Goal: Information Seeking & Learning: Learn about a topic

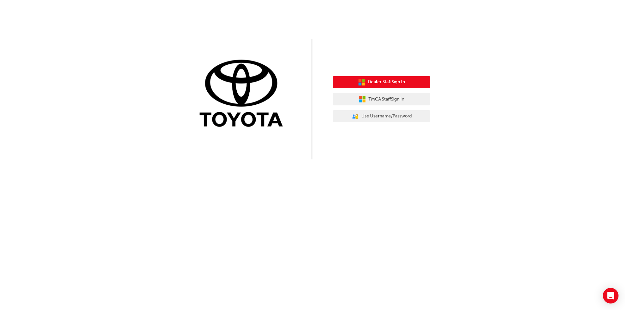
click at [377, 84] on span "Dealer Staff Sign In" at bounding box center [386, 81] width 37 height 7
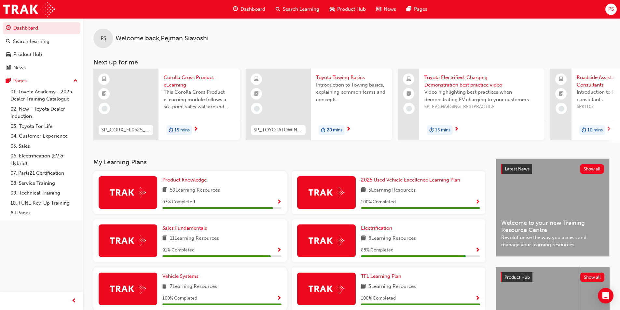
click at [184, 85] on span "Corolla Cross Product eLearning" at bounding box center [199, 81] width 71 height 15
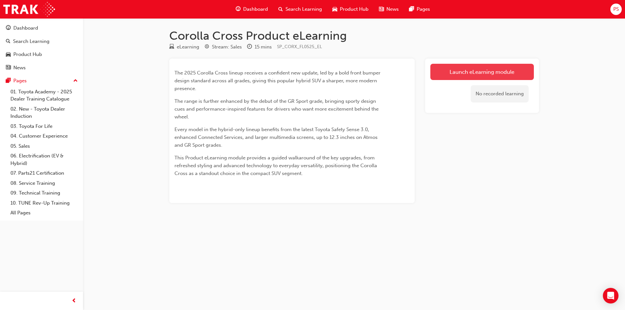
click at [495, 69] on link "Launch eLearning module" at bounding box center [481, 72] width 103 height 16
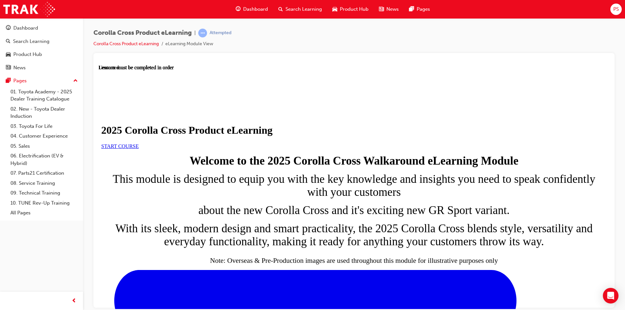
click at [139, 149] on link "START COURSE" at bounding box center [119, 146] width 37 height 6
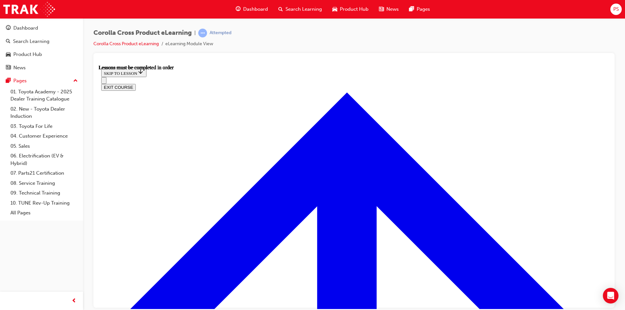
scroll to position [360, 0]
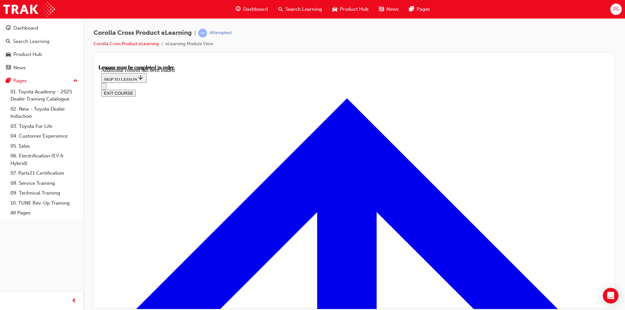
scroll to position [1081, 0]
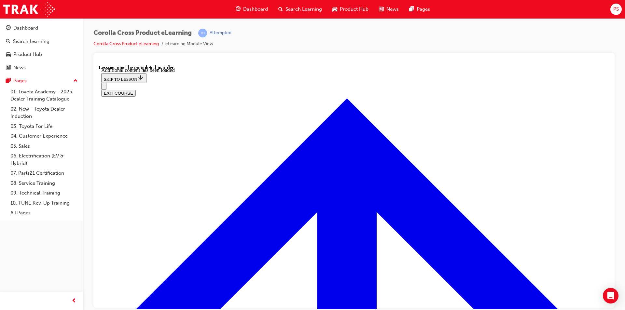
radio input "true"
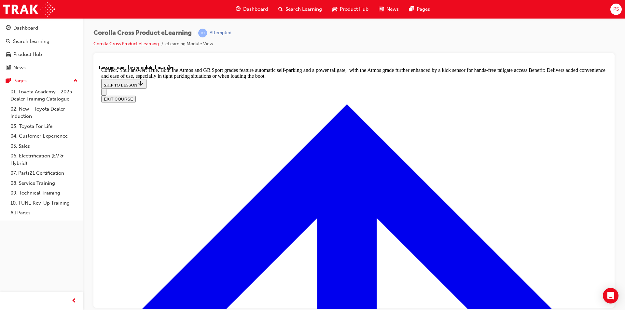
scroll to position [1413, 0]
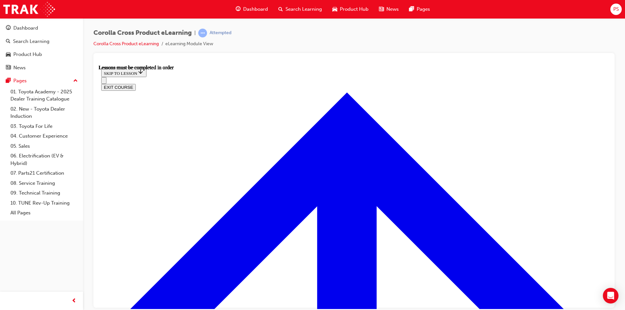
scroll to position [565, 0]
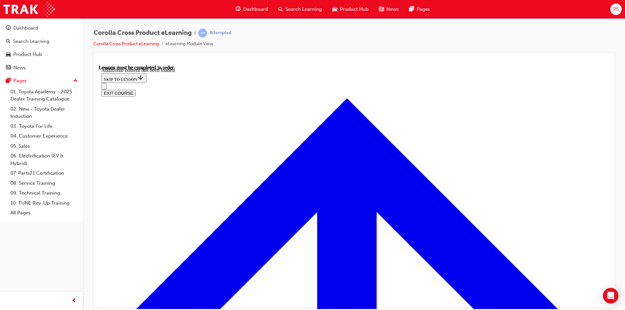
scroll to position [902, 0]
radio input "true"
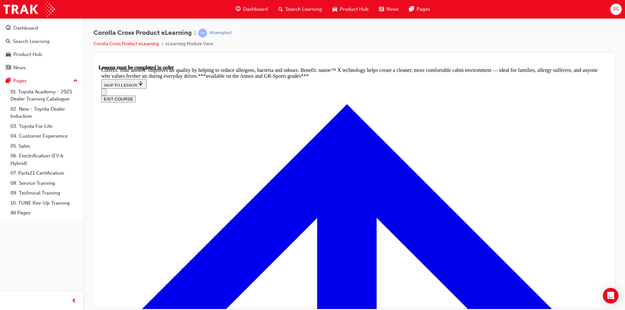
scroll to position [1289, 0]
radio input "true"
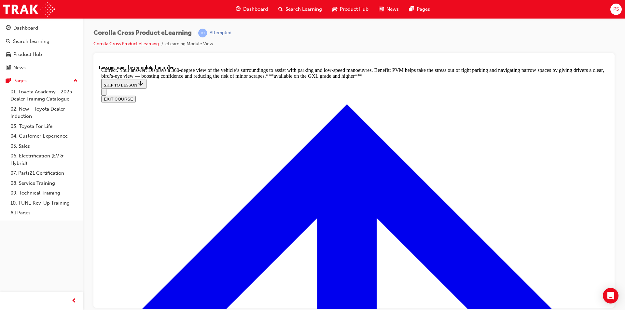
scroll to position [1450, 0]
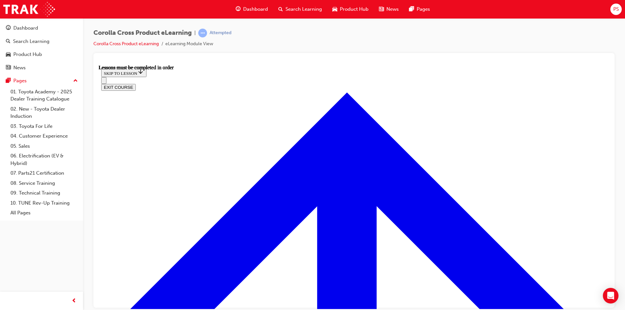
scroll to position [576, 0]
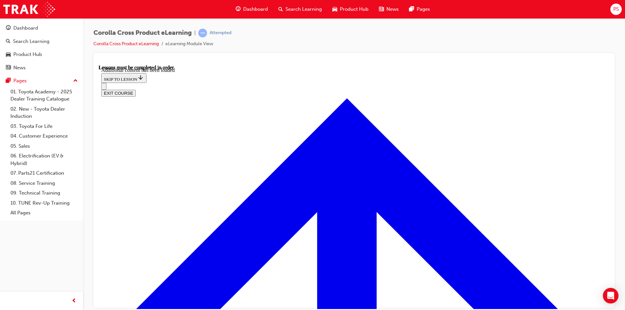
scroll to position [949, 0]
radio input "true"
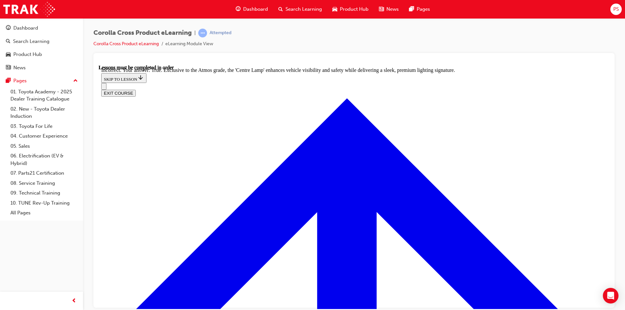
scroll to position [1119, 0]
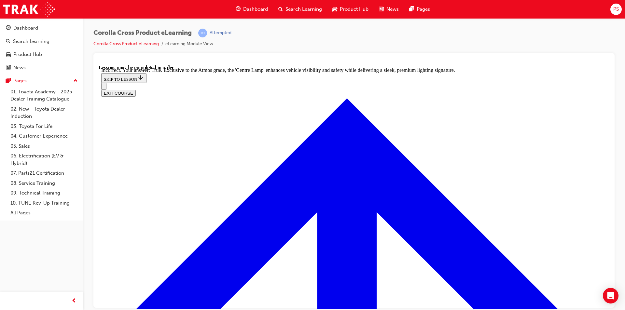
radio input "true"
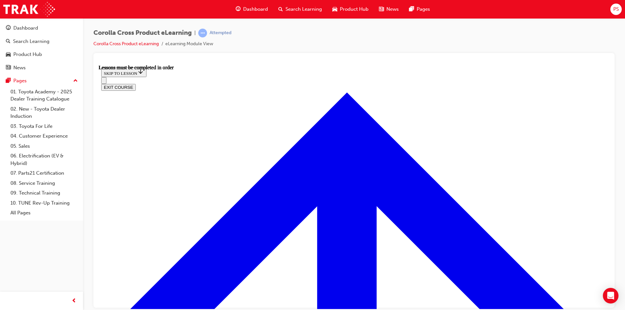
scroll to position [609, 0]
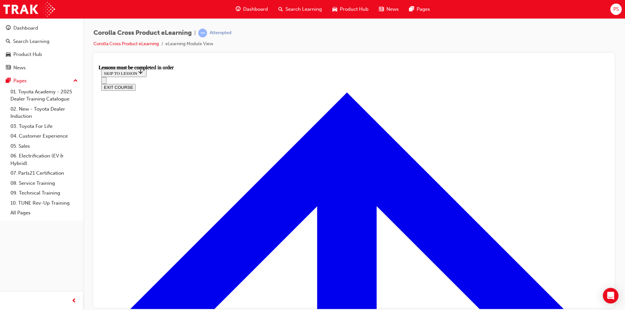
scroll to position [620, 0]
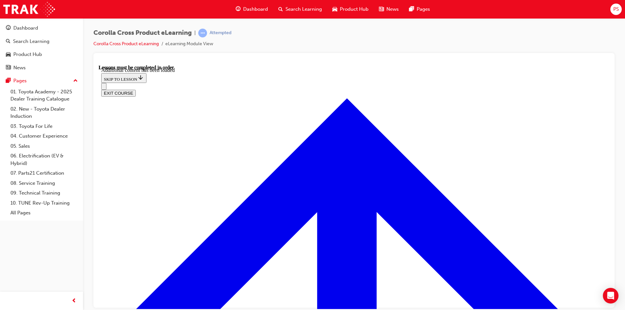
scroll to position [794, 0]
radio input "true"
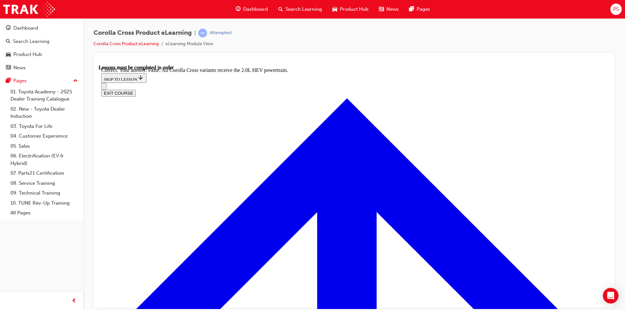
scroll to position [899, 0]
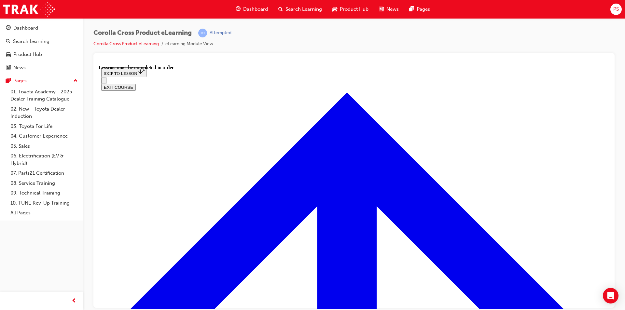
scroll to position [508, 0]
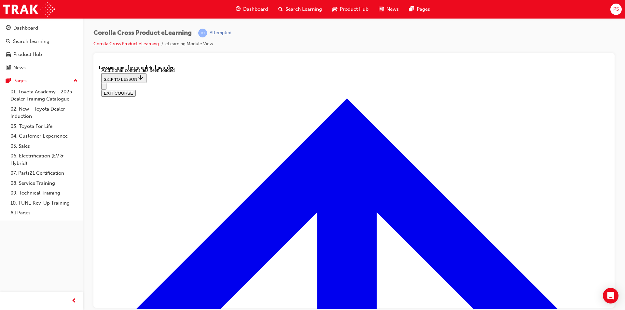
scroll to position [811, 0]
radio input "true"
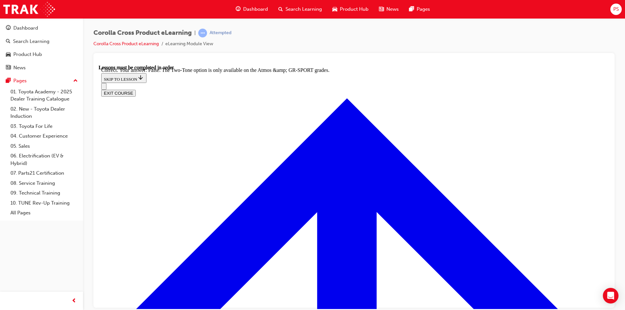
scroll to position [916, 0]
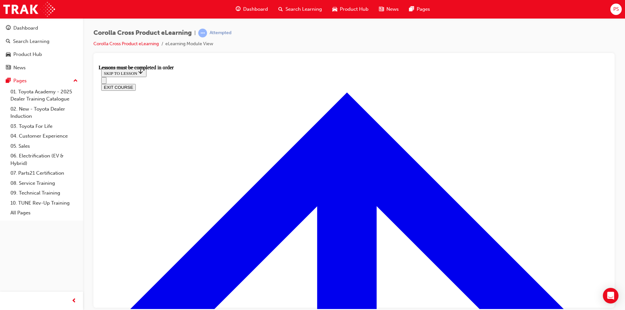
scroll to position [576, 0]
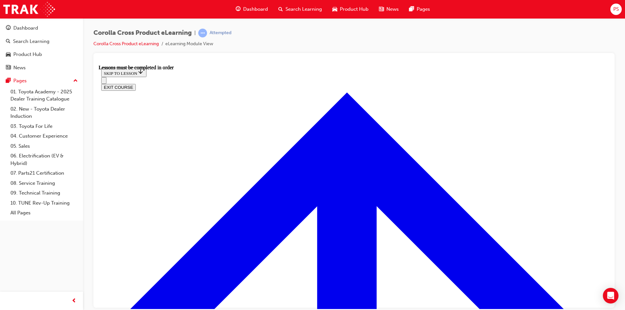
scroll to position [683, 0]
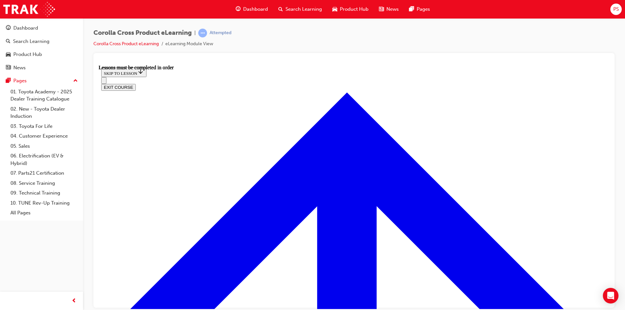
scroll to position [12, 0]
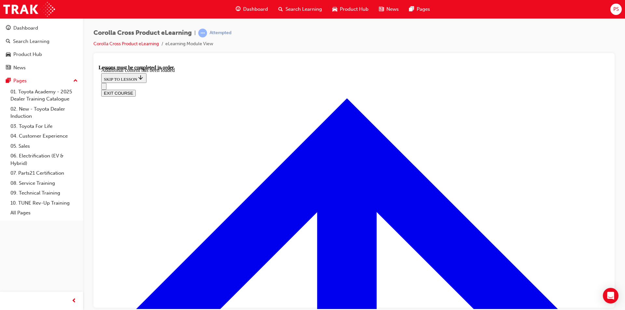
scroll to position [1007, 0]
radio input "true"
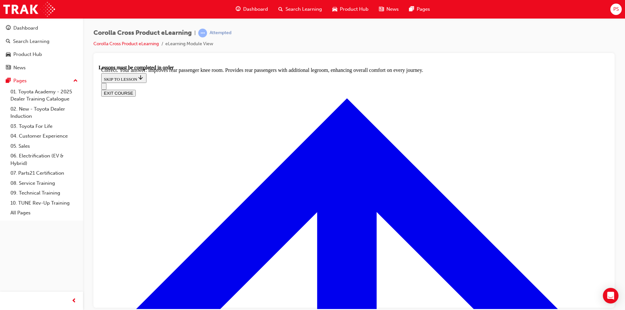
scroll to position [1202, 0]
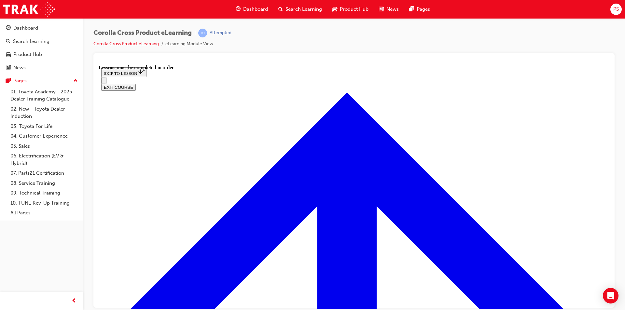
scroll to position [576, 0]
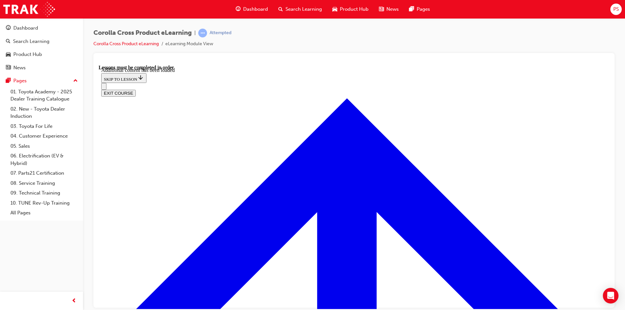
scroll to position [937, 0]
radio input "true"
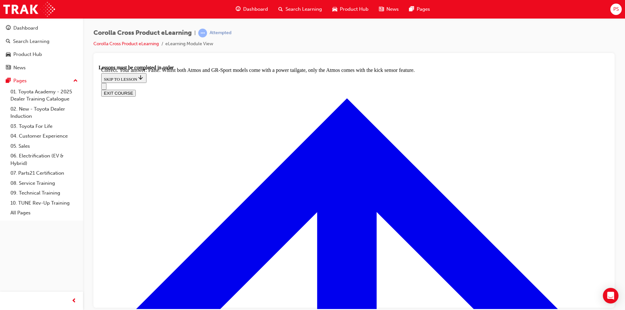
scroll to position [1071, 0]
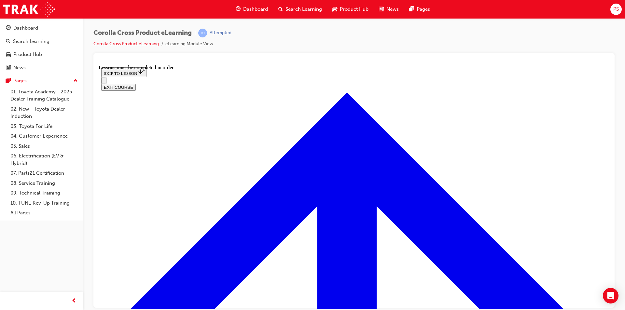
scroll to position [771, 0]
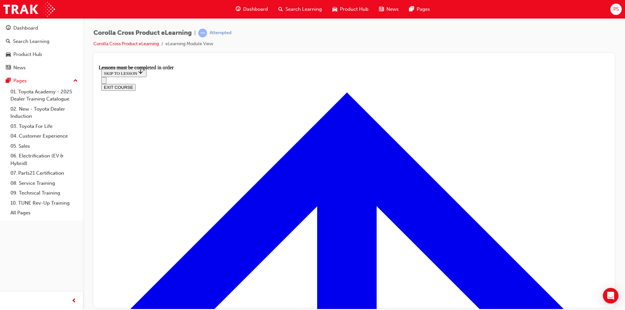
scroll to position [568, 0]
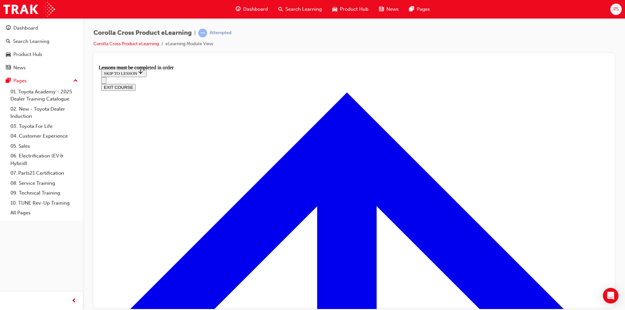
scroll to position [1154, 0]
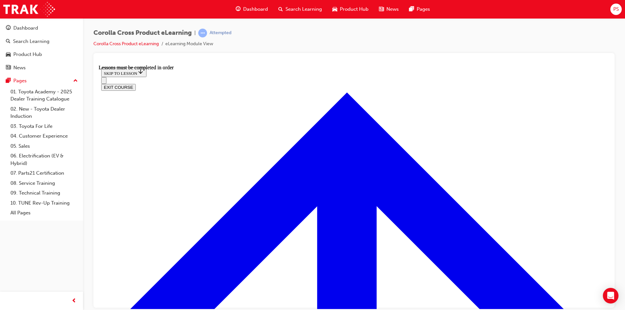
scroll to position [1259, 0]
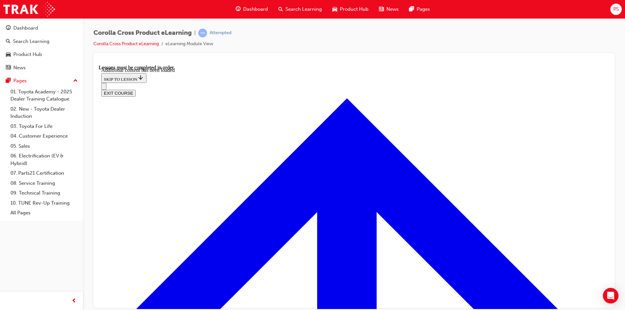
scroll to position [1597, 0]
checkbox input "true"
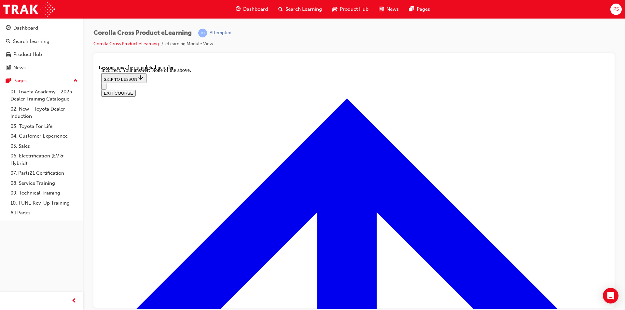
scroll to position [1701, 0]
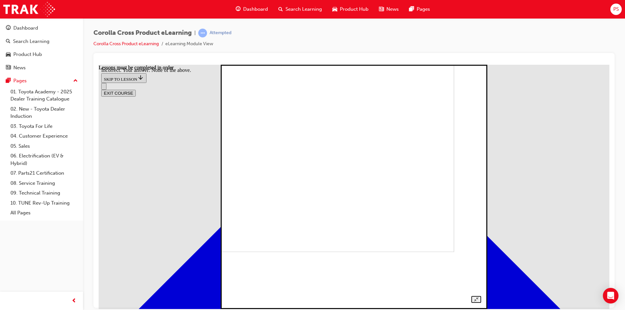
click at [365, 122] on img at bounding box center [332, 129] width 244 height 244
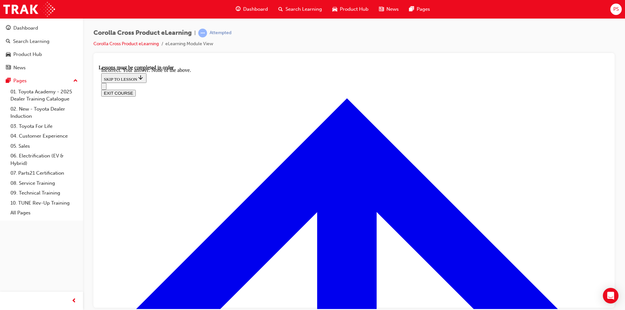
scroll to position [1583, 0]
checkbox input "true"
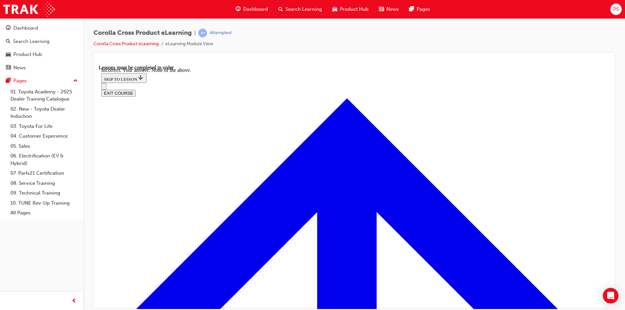
checkbox input "true"
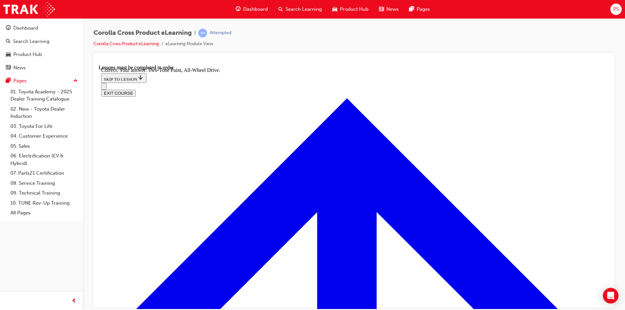
radio input "true"
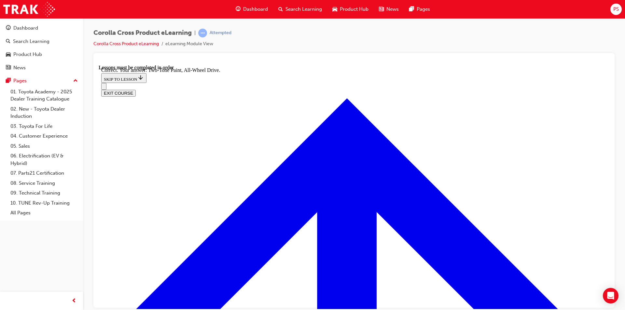
radio input "true"
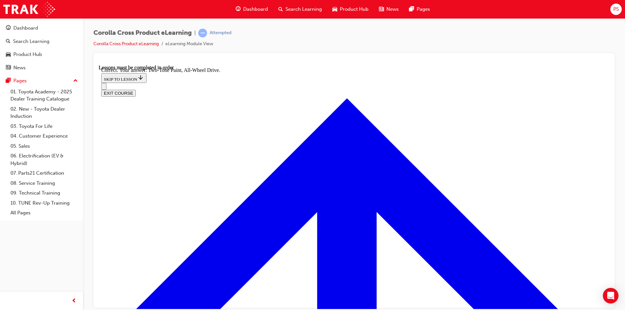
radio input "true"
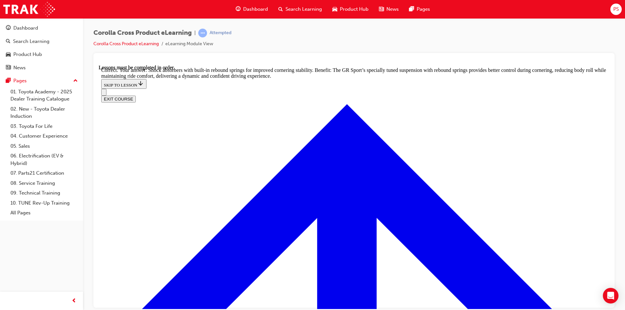
scroll to position [1902, 0]
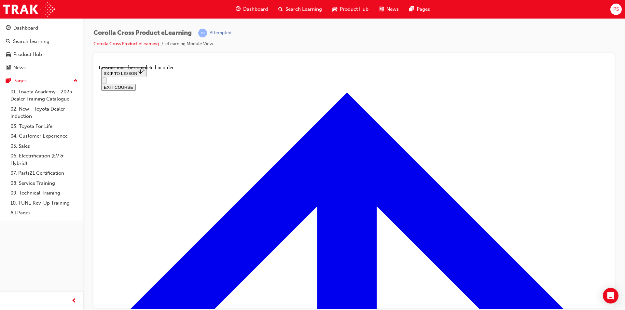
scroll to position [713, 0]
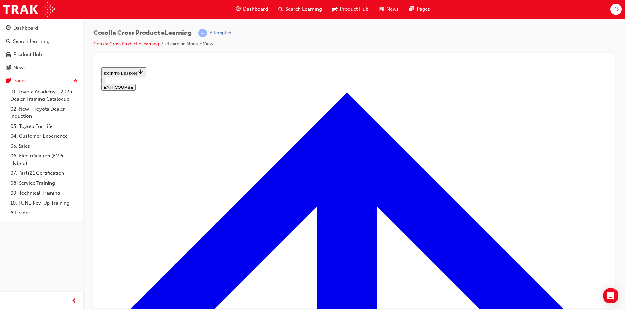
scroll to position [255, 0]
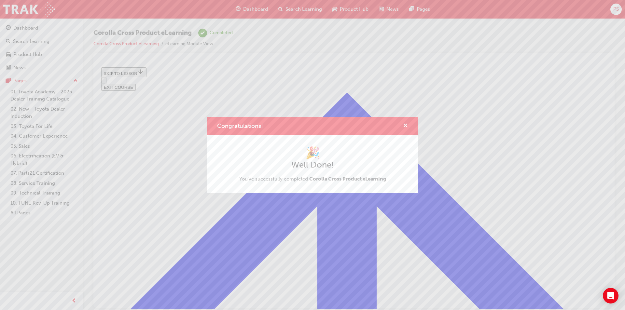
click at [588, 74] on div "Congratulations! 🎉 Well Done! You've successfully completed Corolla Cross Produ…" at bounding box center [312, 155] width 625 height 310
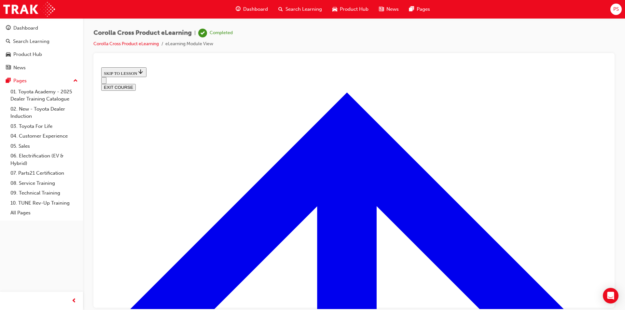
click at [136, 84] on button "EXIT COURSE" at bounding box center [118, 87] width 34 height 7
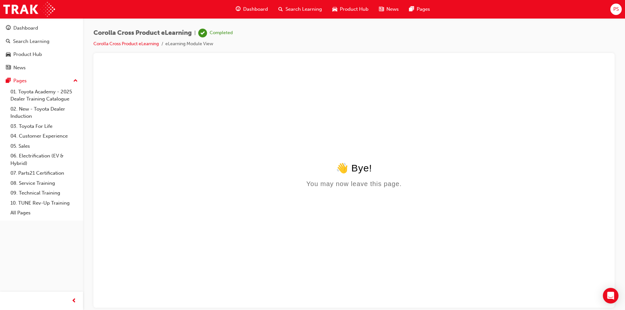
scroll to position [0, 0]
